Goal: Find specific fact: Find specific page/section

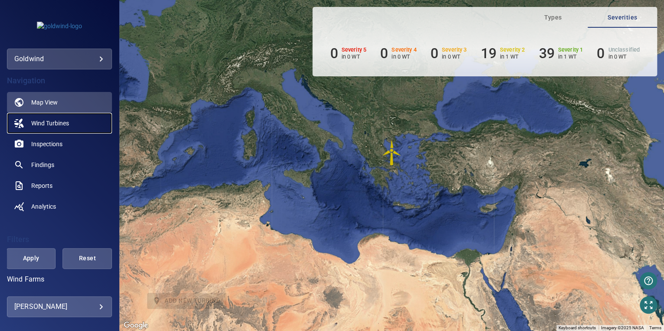
click at [44, 123] on span "Wind Turbines" at bounding box center [50, 123] width 38 height 9
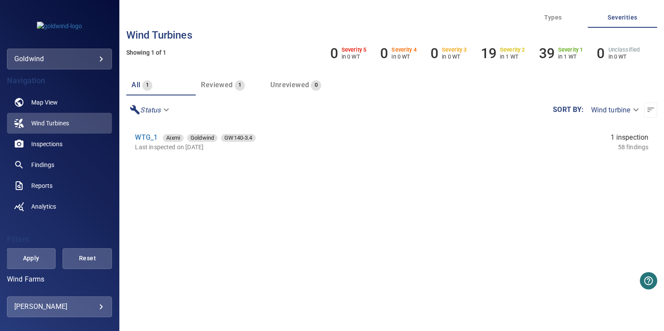
click at [70, 307] on body "**********" at bounding box center [332, 165] width 664 height 331
click at [72, 307] on div at bounding box center [332, 165] width 664 height 331
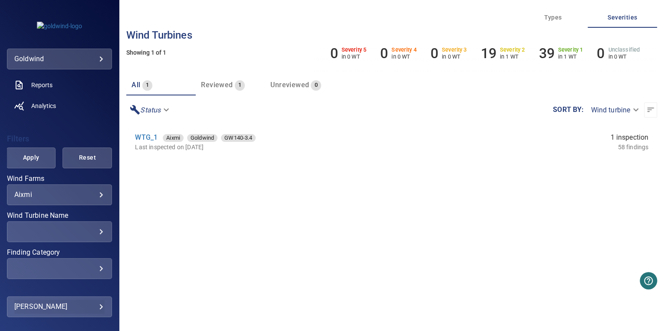
scroll to position [100, 0]
click at [87, 200] on div "Aixmi ***** ​" at bounding box center [59, 195] width 105 height 21
click at [92, 191] on body "**********" at bounding box center [332, 165] width 664 height 331
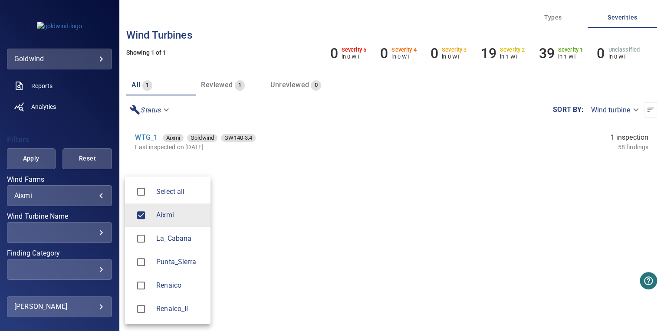
click at [163, 310] on span "Renaico_II" at bounding box center [179, 309] width 47 height 10
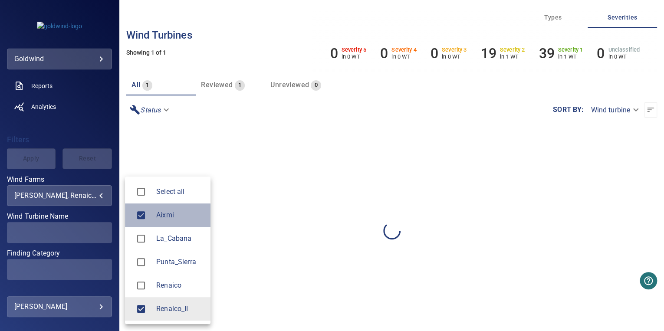
click at [154, 218] on div at bounding box center [144, 215] width 24 height 18
type input "**********"
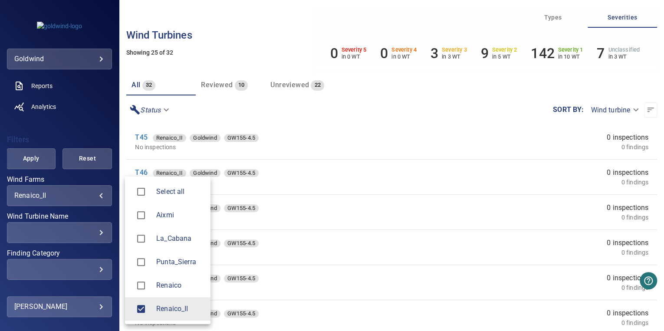
click at [75, 127] on div at bounding box center [332, 165] width 664 height 331
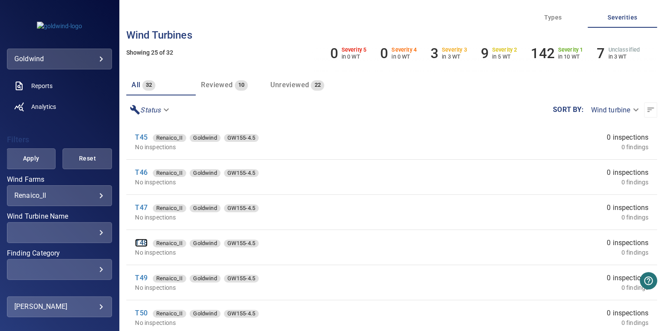
click at [146, 245] on link "T48" at bounding box center [141, 243] width 12 height 8
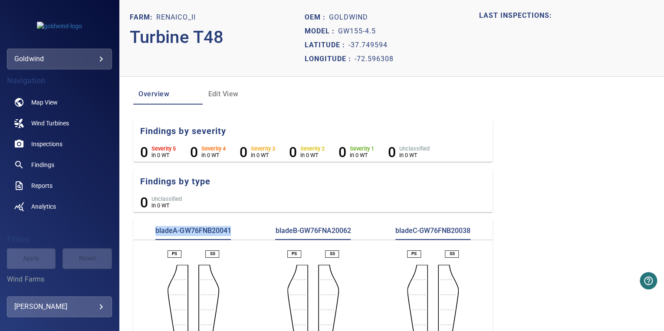
drag, startPoint x: 232, startPoint y: 236, endPoint x: 151, endPoint y: 231, distance: 81.4
click at [151, 231] on div "bladeA-GW76FNB20041" at bounding box center [193, 233] width 120 height 14
copy p "bladeA-GW76FNB20041"
drag, startPoint x: 350, startPoint y: 229, endPoint x: 274, endPoint y: 235, distance: 75.8
click at [274, 235] on div "bladeB-GW76FNA20062" at bounding box center [313, 233] width 120 height 14
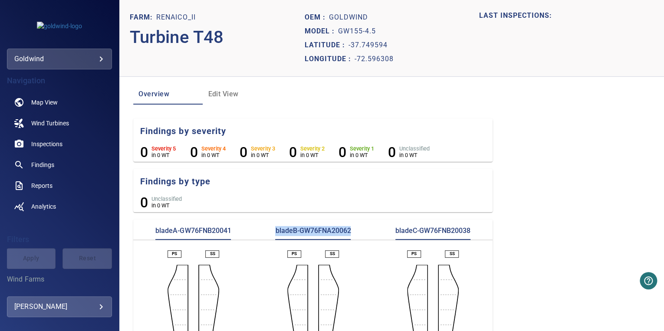
copy p "bladeB-GW76FNA20062"
drag, startPoint x: 473, startPoint y: 228, endPoint x: 390, endPoint y: 228, distance: 82.9
click at [390, 228] on div "bladeC-GW76FNB20038" at bounding box center [433, 233] width 120 height 14
copy p "bladeC-GW76FNB20038"
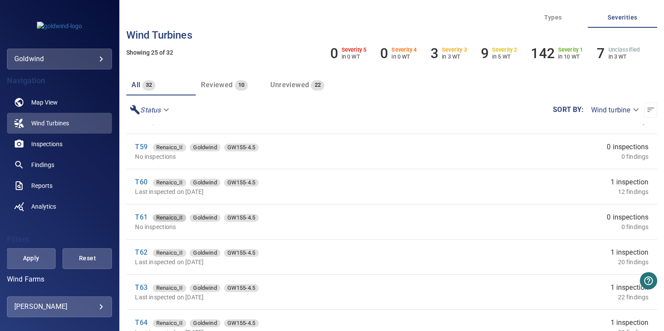
scroll to position [486, 0]
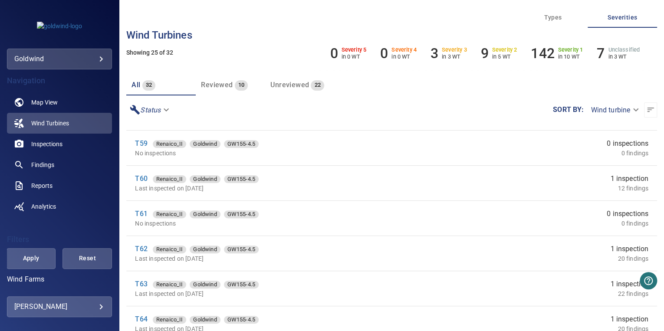
click at [146, 186] on p "Last inspected on [DATE]" at bounding box center [285, 188] width 300 height 9
drag, startPoint x: 146, startPoint y: 186, endPoint x: 139, endPoint y: 180, distance: 9.3
click at [139, 180] on link "T60" at bounding box center [141, 179] width 12 height 8
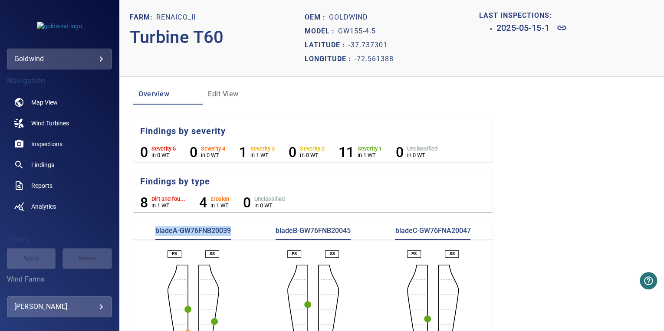
drag, startPoint x: 236, startPoint y: 231, endPoint x: 155, endPoint y: 227, distance: 81.7
click at [155, 227] on div "bladeA-GW76FNB20039" at bounding box center [193, 233] width 120 height 14
copy p "bladeA-GW76FNB20039"
drag, startPoint x: 359, startPoint y: 234, endPoint x: 257, endPoint y: 231, distance: 102.5
click at [257, 231] on div "bladeB-GW76FNB20045" at bounding box center [313, 233] width 120 height 14
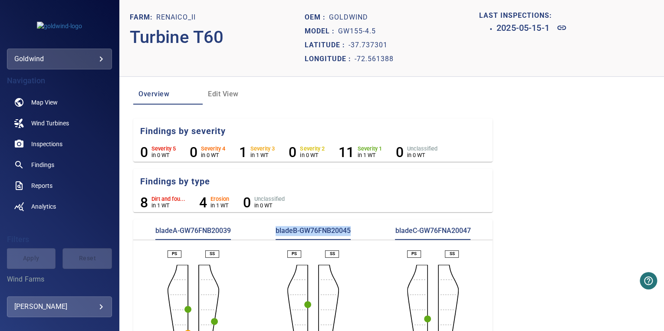
copy p "bladeB-GW76FNB20045"
drag, startPoint x: 469, startPoint y: 229, endPoint x: 386, endPoint y: 232, distance: 83.9
click at [386, 232] on div "bladeC-GW76FNA20047" at bounding box center [433, 233] width 120 height 14
copy p "bladeC-GW76FNA20047"
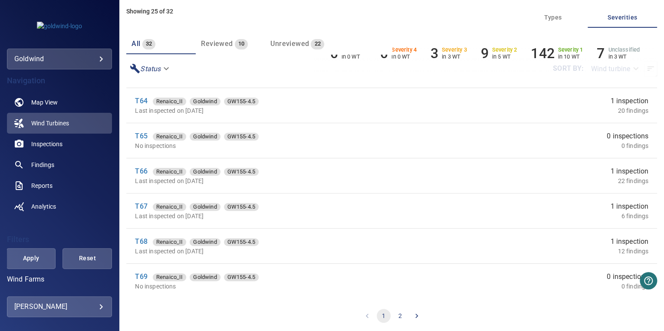
scroll to position [43, 0]
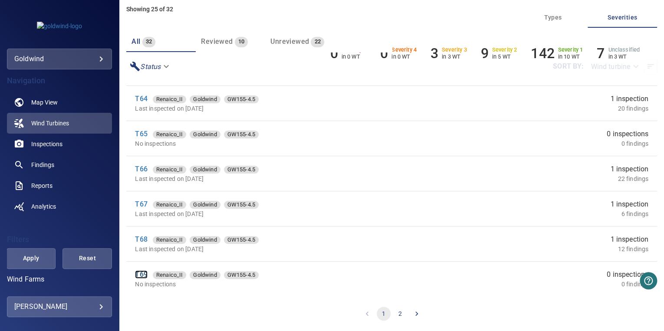
click at [142, 271] on link "T69" at bounding box center [141, 274] width 12 height 8
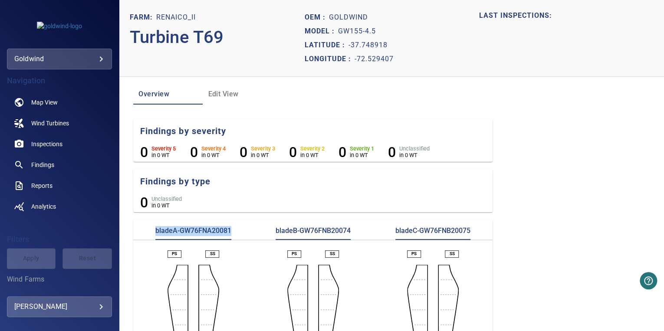
drag, startPoint x: 237, startPoint y: 231, endPoint x: 154, endPoint y: 226, distance: 83.5
click at [154, 226] on section "bladeA-GW76FNA20081 bladeB-GW76FNB20074 bladeC-GW76FNB20075 PS SS PS SS PS SS" at bounding box center [312, 305] width 359 height 173
copy p "bladeA-GW76FNA20081"
drag, startPoint x: 359, startPoint y: 231, endPoint x: 262, endPoint y: 233, distance: 97.3
click at [262, 233] on div "bladeB-GW76FNB20074" at bounding box center [313, 233] width 120 height 14
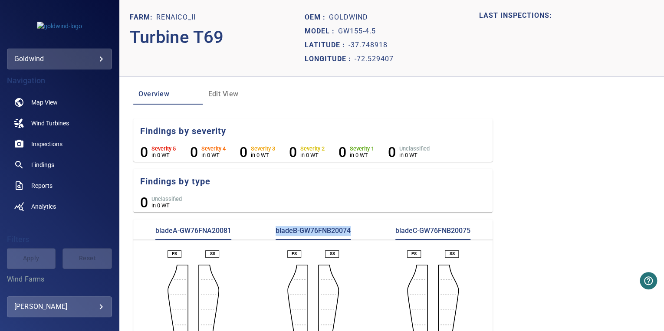
copy p "bladeB-GW76FNB20074"
drag, startPoint x: 473, startPoint y: 228, endPoint x: 392, endPoint y: 237, distance: 81.7
click at [392, 237] on div "bladeC-GW76FNB20075" at bounding box center [433, 233] width 120 height 14
copy p "bladeC-GW76FNB20075"
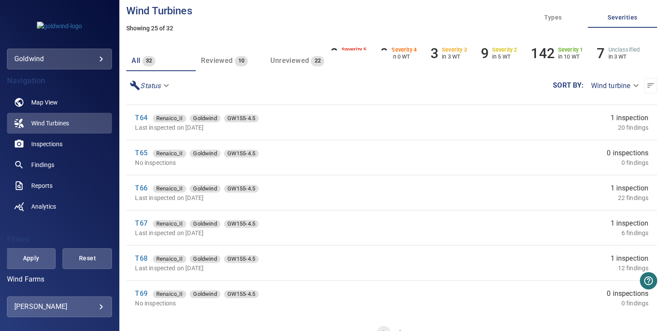
scroll to position [43, 0]
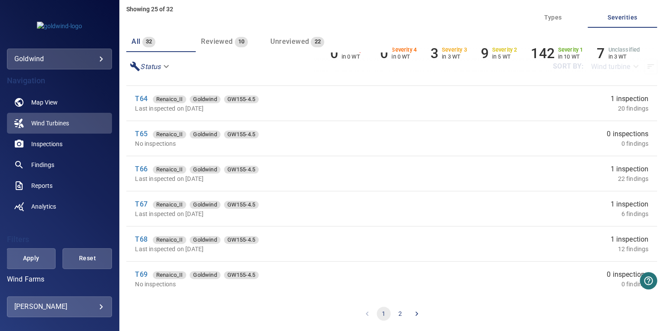
click at [400, 315] on button "2" at bounding box center [400, 314] width 14 height 14
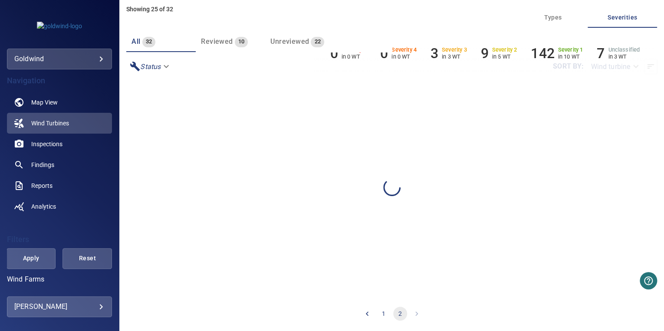
scroll to position [0, 0]
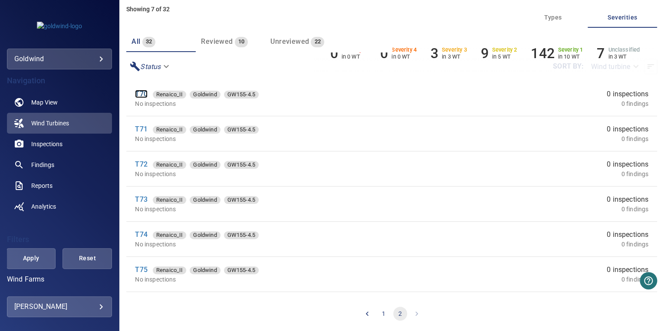
click at [139, 96] on link "T70" at bounding box center [141, 94] width 12 height 8
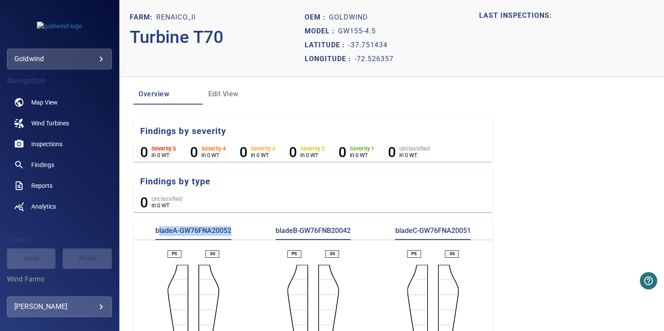
drag, startPoint x: 238, startPoint y: 228, endPoint x: 156, endPoint y: 238, distance: 82.3
click at [156, 238] on div "bladeA-GW76FNA20052" at bounding box center [193, 233] width 120 height 14
copy p "bladeA-GW76FNA20052"
drag, startPoint x: 353, startPoint y: 230, endPoint x: 268, endPoint y: 235, distance: 84.8
click at [268, 235] on div "bladeB-GW76FNB20042" at bounding box center [313, 233] width 120 height 14
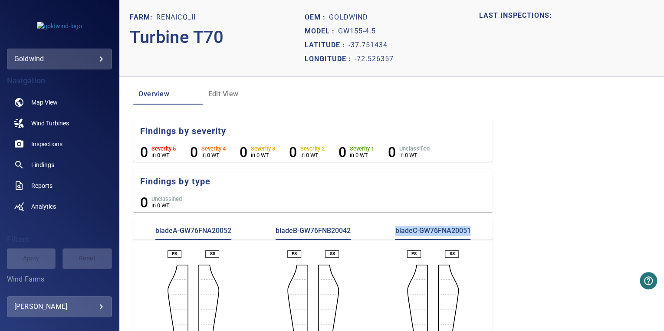
drag, startPoint x: 471, startPoint y: 228, endPoint x: 386, endPoint y: 226, distance: 85.1
click at [386, 226] on section "bladeA-GW76FNA20052 bladeB-GW76FNB20042 bladeC-GW76FNA20051 PS SS PS SS PS SS" at bounding box center [312, 305] width 359 height 173
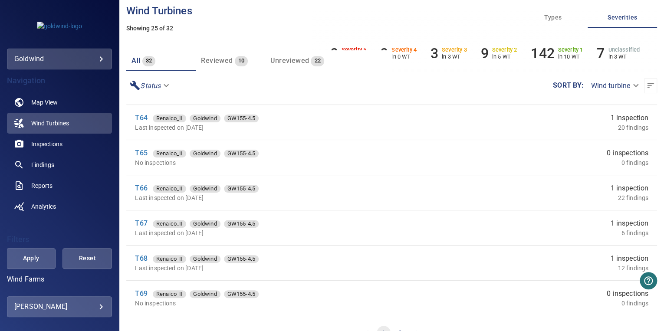
scroll to position [43, 0]
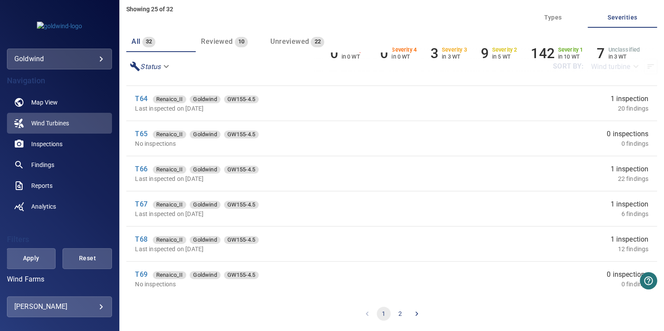
click at [401, 314] on button "2" at bounding box center [400, 314] width 14 height 14
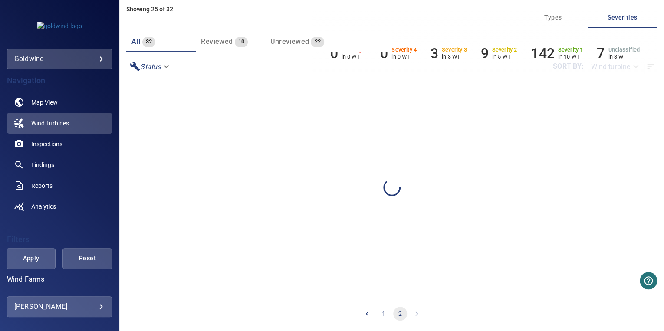
scroll to position [0, 0]
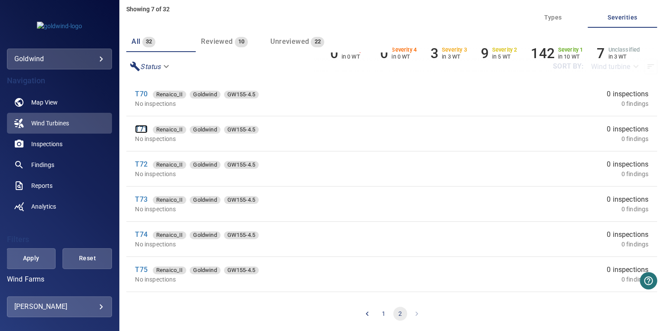
click at [139, 127] on link "T71" at bounding box center [141, 129] width 12 height 8
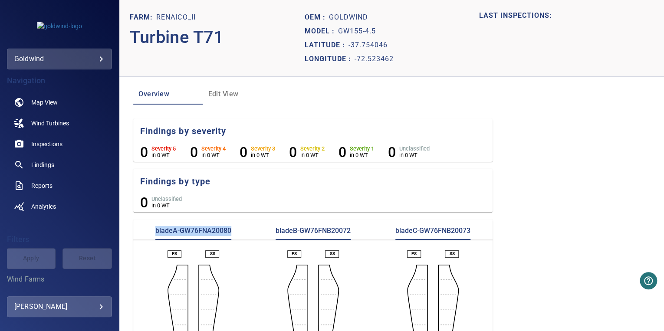
drag, startPoint x: 231, startPoint y: 233, endPoint x: 141, endPoint y: 227, distance: 90.9
click at [141, 227] on div "bladeA-GW76FNA20080" at bounding box center [193, 233] width 120 height 14
drag, startPoint x: 356, startPoint y: 233, endPoint x: 261, endPoint y: 234, distance: 94.2
click at [261, 234] on div "bladeB-GW76FNB20072" at bounding box center [313, 233] width 120 height 14
drag, startPoint x: 470, startPoint y: 226, endPoint x: 373, endPoint y: 235, distance: 96.8
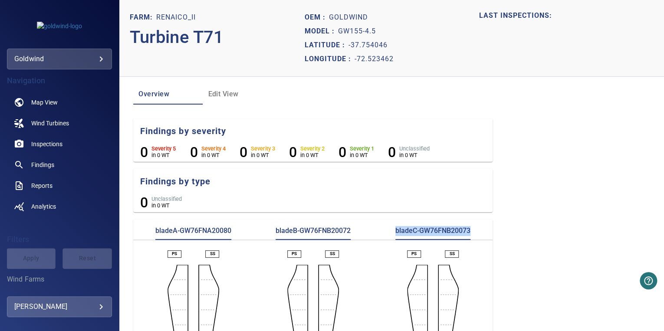
click at [373, 235] on div "bladeC-GW76FNB20073" at bounding box center [433, 233] width 120 height 14
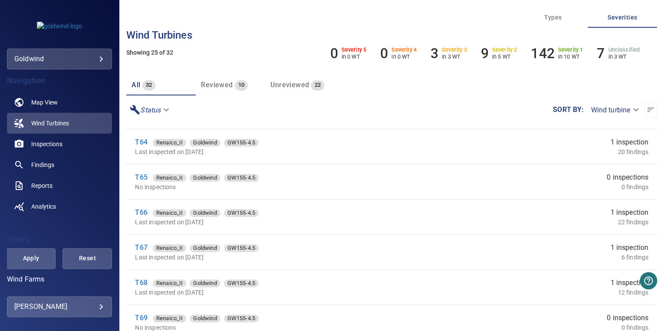
scroll to position [43, 0]
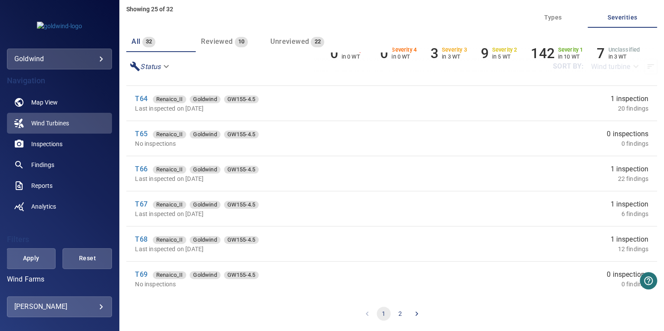
click at [400, 315] on button "2" at bounding box center [400, 314] width 14 height 14
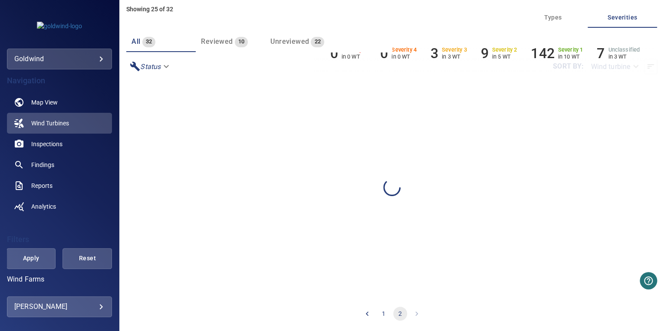
scroll to position [0, 0]
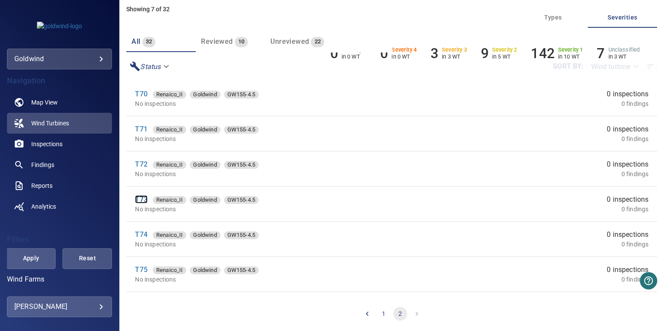
click at [143, 201] on link "T73" at bounding box center [141, 199] width 12 height 8
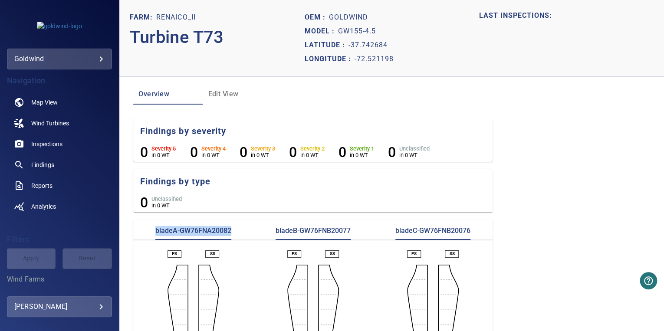
drag, startPoint x: 241, startPoint y: 234, endPoint x: 149, endPoint y: 226, distance: 92.4
click at [149, 226] on div "bladeA-GW76FNA20082" at bounding box center [193, 233] width 120 height 14
drag, startPoint x: 361, startPoint y: 227, endPoint x: 254, endPoint y: 224, distance: 106.4
click at [254, 224] on section "bladeA-GW76FNA20082 bladeB-GW76FNB20077 bladeC-GW76FNB20076 PS SS PS SS PS SS" at bounding box center [312, 305] width 359 height 173
drag, startPoint x: 477, startPoint y: 232, endPoint x: 382, endPoint y: 228, distance: 94.8
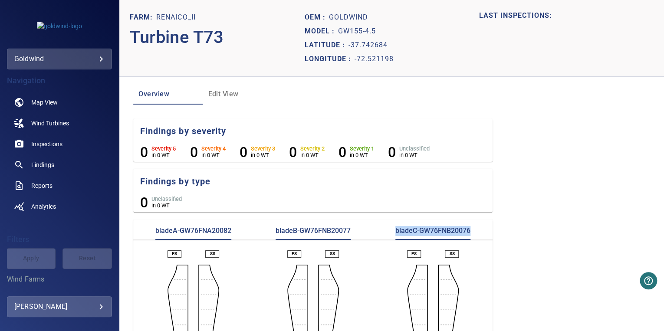
click at [382, 228] on div "bladeC-GW76FNB20076" at bounding box center [433, 233] width 120 height 14
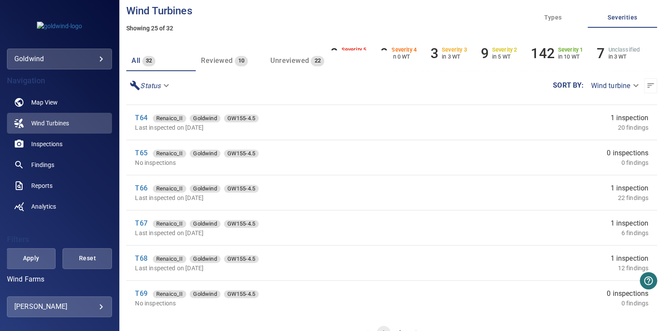
scroll to position [43, 0]
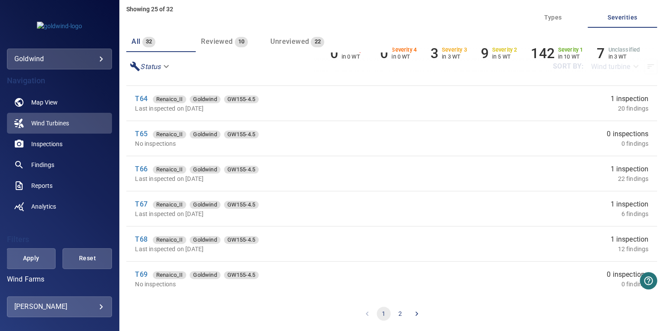
click at [400, 314] on button "2" at bounding box center [400, 314] width 14 height 14
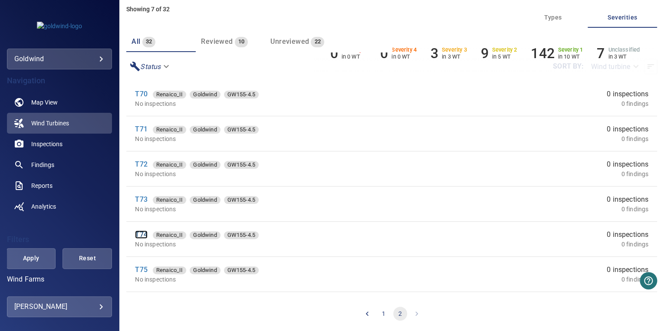
click at [141, 232] on link "T74" at bounding box center [141, 235] width 12 height 8
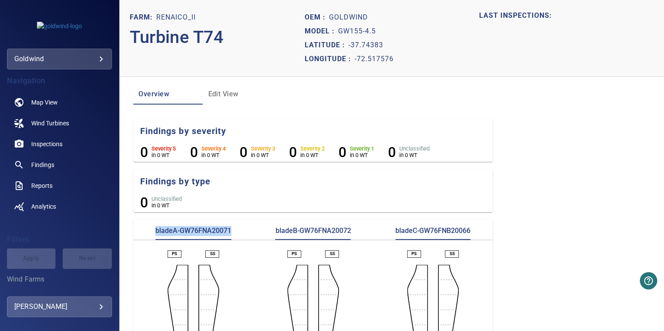
drag, startPoint x: 234, startPoint y: 228, endPoint x: 133, endPoint y: 227, distance: 101.2
click at [133, 227] on div "bladeA-GW76FNA20071" at bounding box center [193, 233] width 120 height 14
drag, startPoint x: 353, startPoint y: 229, endPoint x: 247, endPoint y: 229, distance: 105.9
click at [247, 229] on div "bladeA-GW76FNA20071 bladeB-GW76FNA20072 bladeC-GW76FNB20066" at bounding box center [312, 233] width 359 height 14
click at [348, 231] on p "bladeB-GW76FNA20072" at bounding box center [313, 233] width 76 height 14
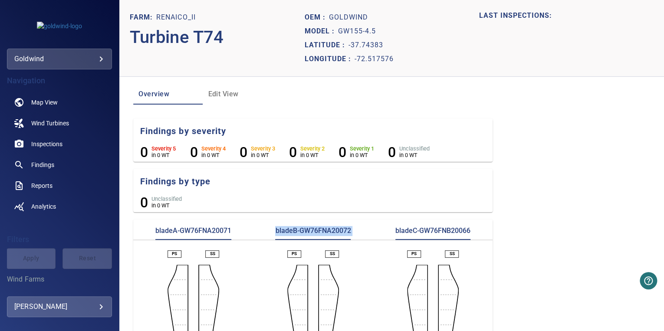
drag, startPoint x: 348, startPoint y: 231, endPoint x: 278, endPoint y: 231, distance: 70.3
click at [278, 231] on p "bladeB-GW76FNA20072" at bounding box center [313, 233] width 76 height 14
drag, startPoint x: 467, startPoint y: 229, endPoint x: 384, endPoint y: 230, distance: 83.4
click at [384, 230] on div "bladeC-GW76FNB20066" at bounding box center [433, 233] width 120 height 14
